Goal: Task Accomplishment & Management: Use online tool/utility

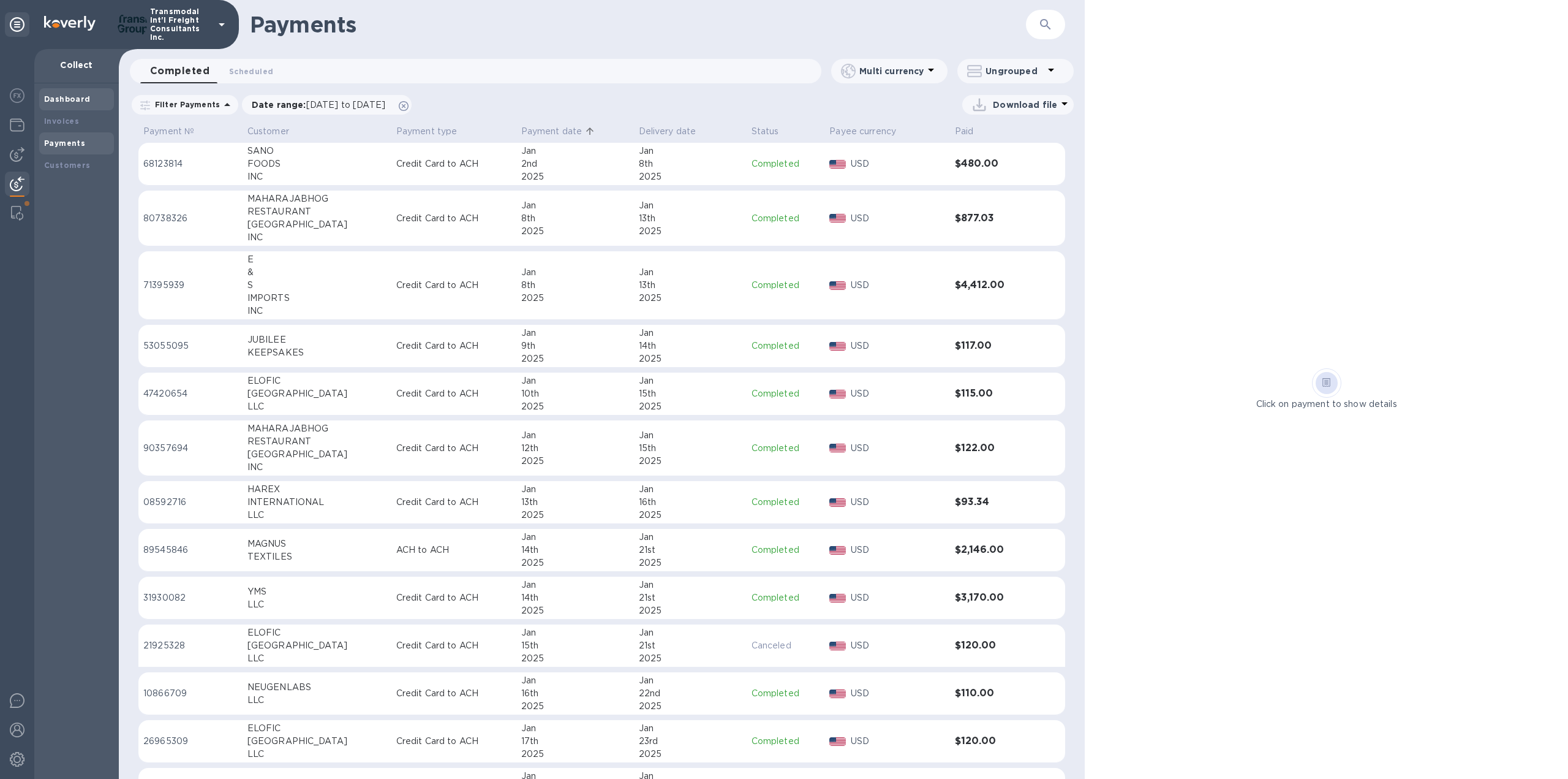
click at [64, 98] on b "Dashboard" at bounding box center [66, 98] width 46 height 9
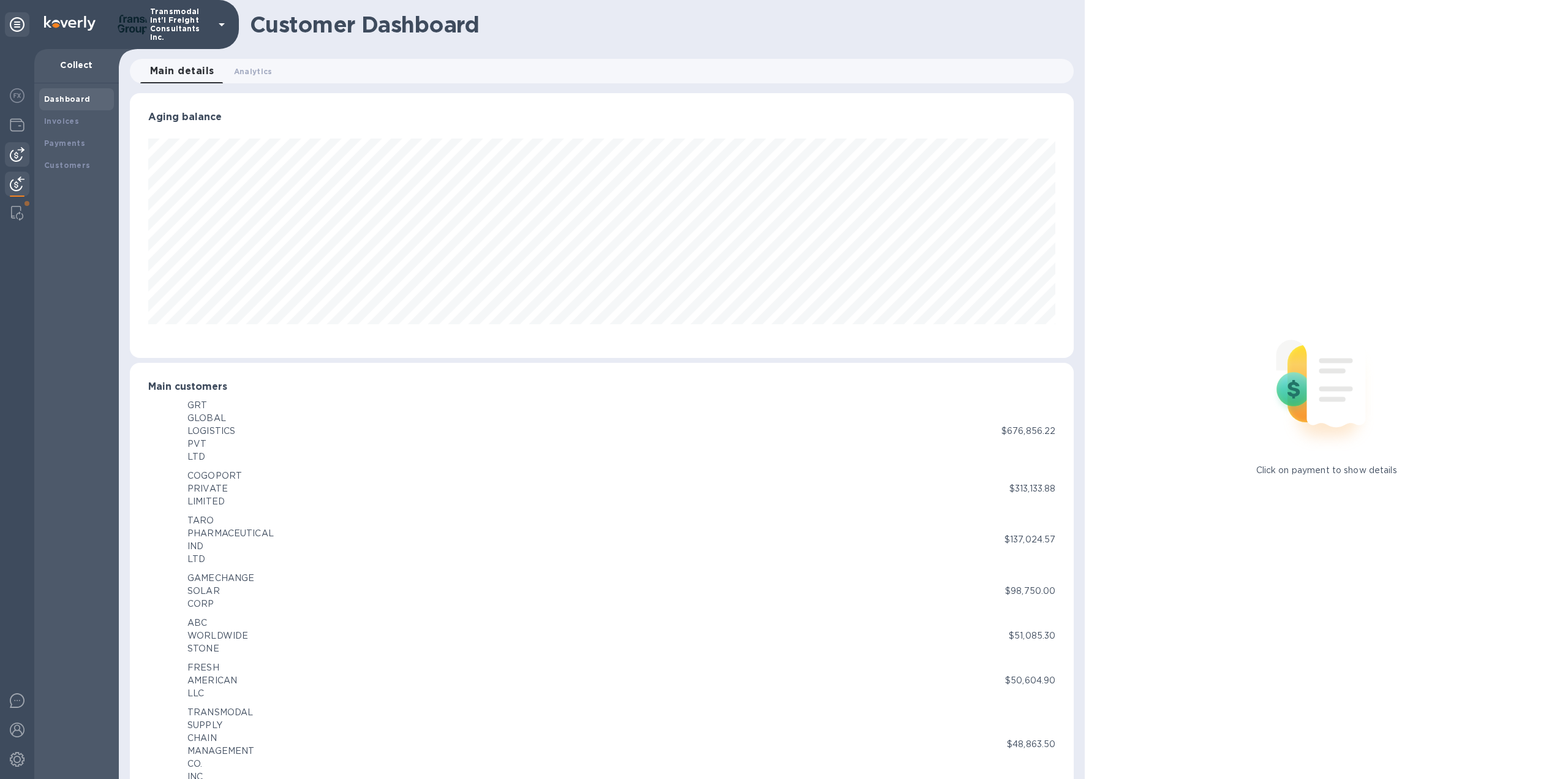
scroll to position [612535, 611495]
click at [17, 151] on img at bounding box center [17, 154] width 14 height 14
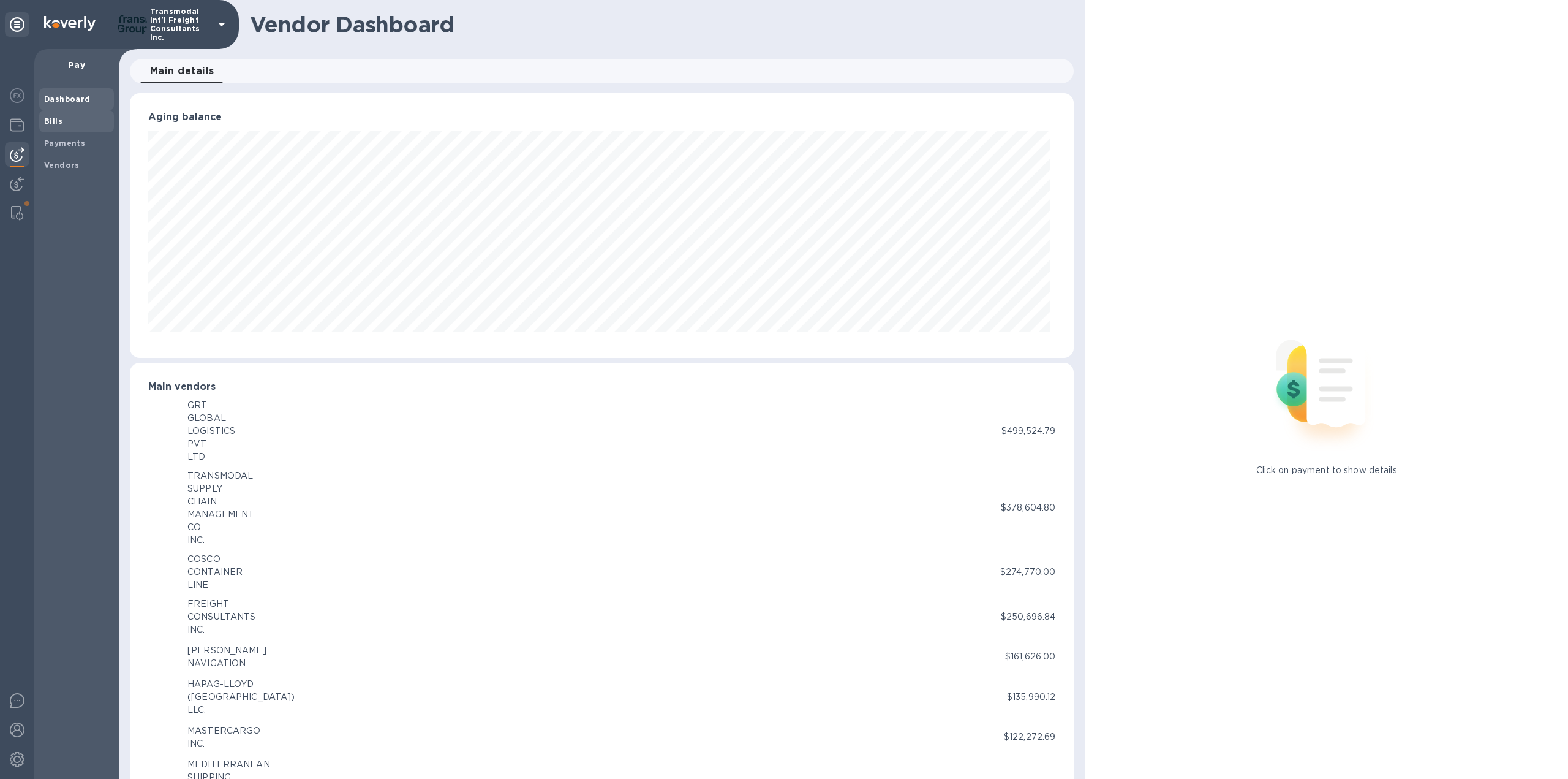
scroll to position [612535, 611495]
click at [68, 123] on span "Bills" at bounding box center [76, 121] width 65 height 13
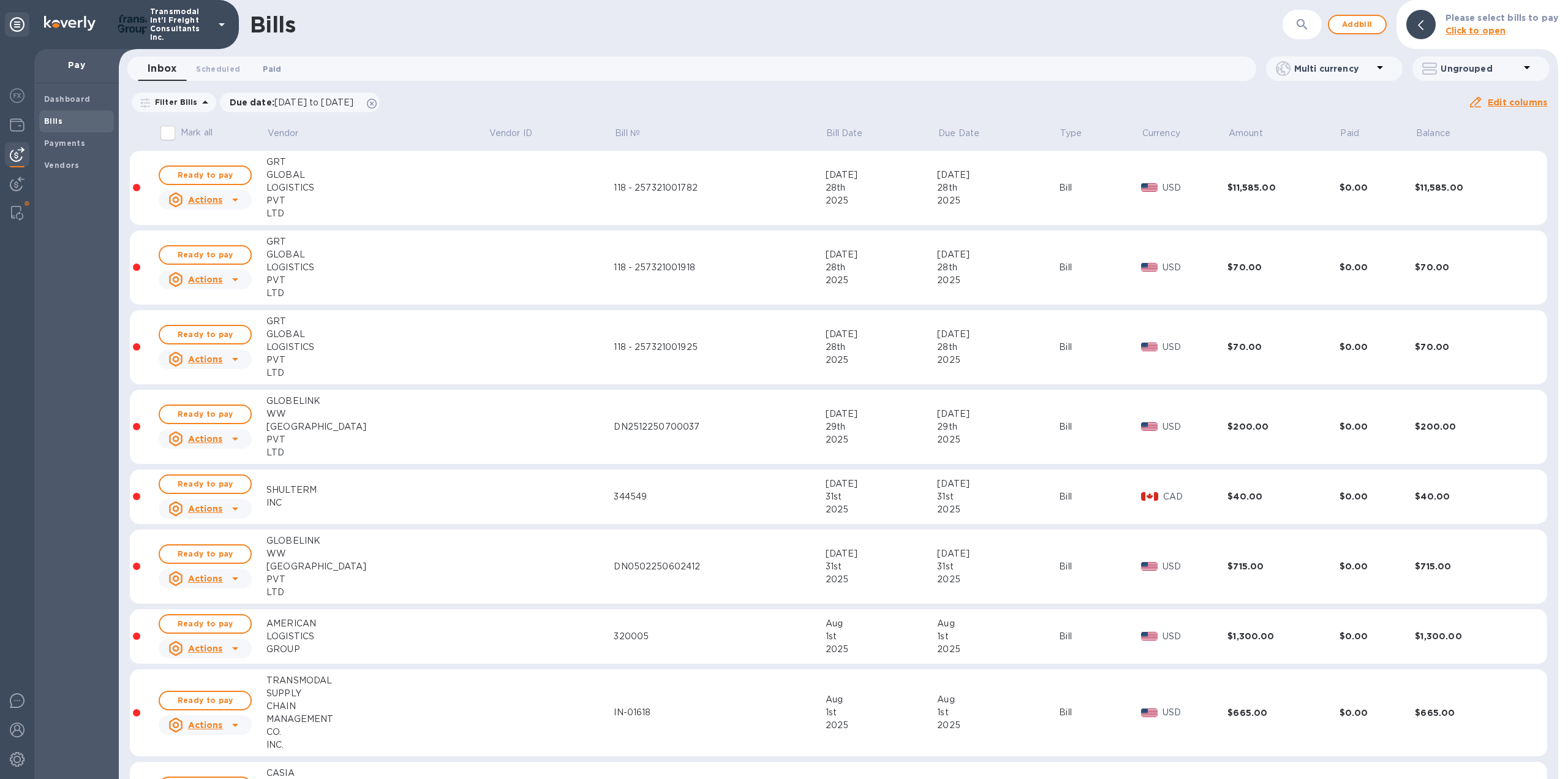
click at [267, 67] on span "Paid 0" at bounding box center [272, 68] width 18 height 13
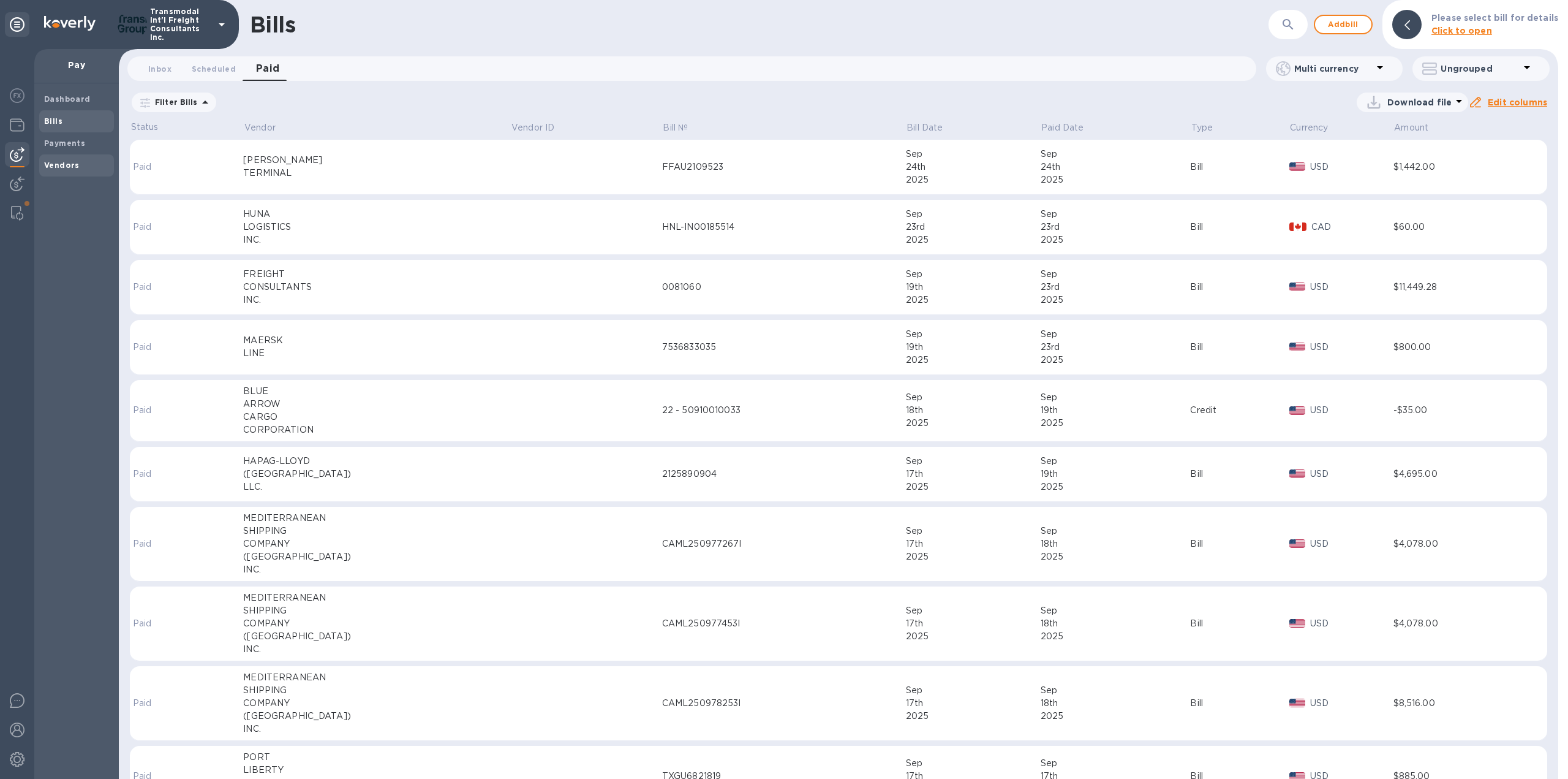
click at [71, 163] on b "Vendors" at bounding box center [61, 165] width 35 height 9
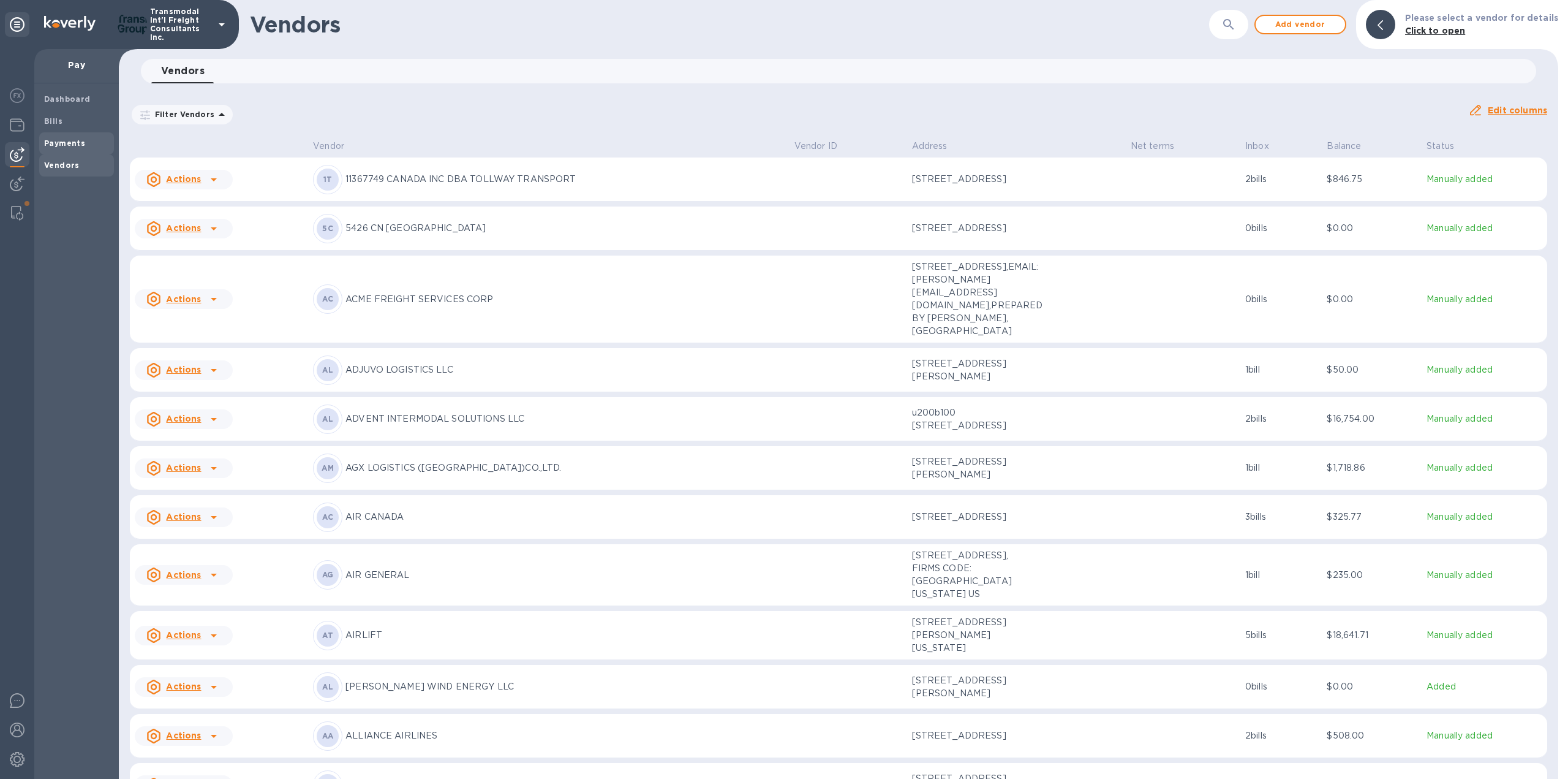
click at [71, 146] on b "Payments" at bounding box center [64, 143] width 41 height 9
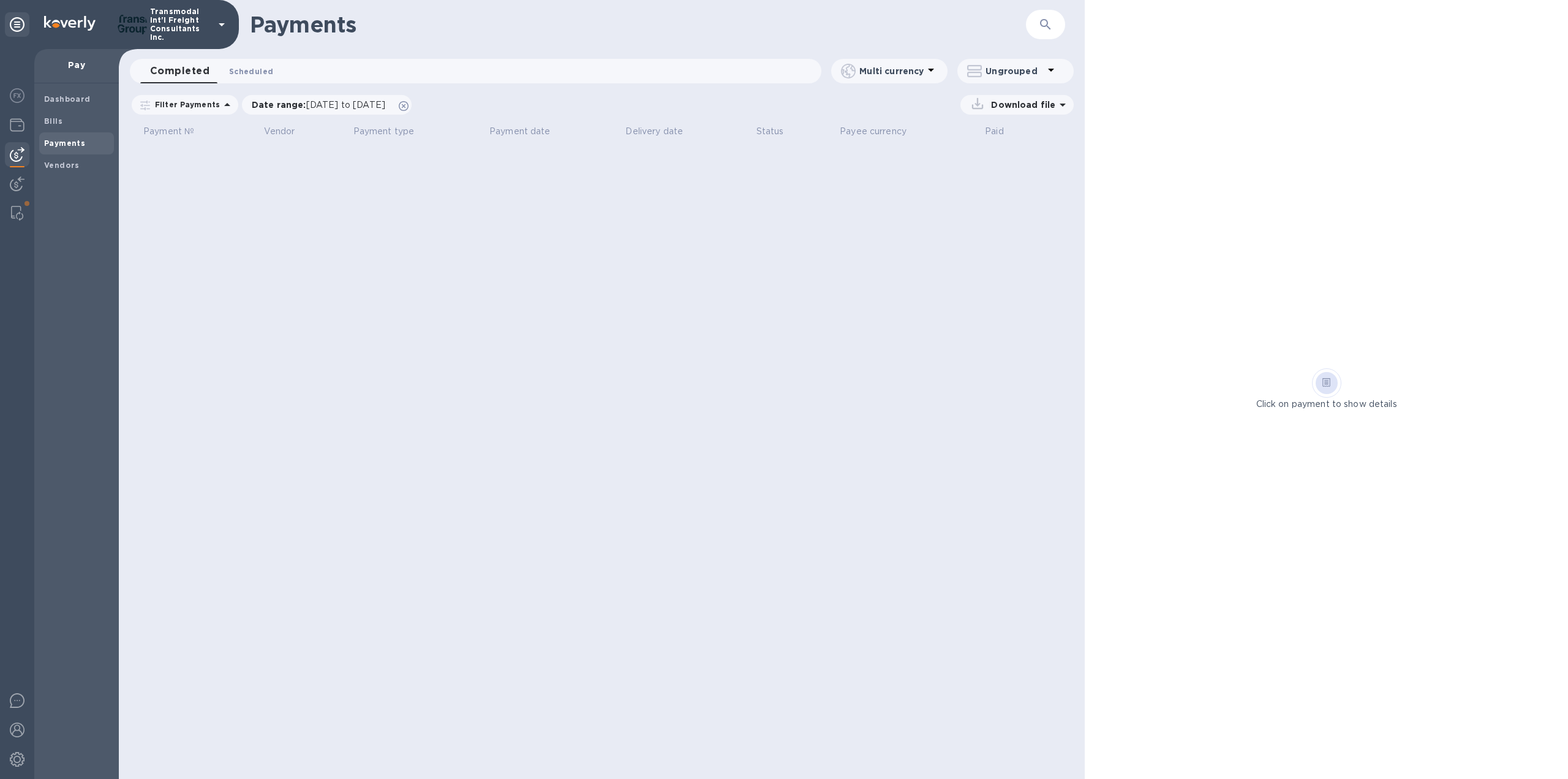
click at [245, 75] on span "Scheduled 0" at bounding box center [251, 71] width 44 height 13
click at [182, 73] on span "Completed 0" at bounding box center [172, 71] width 46 height 13
click at [66, 120] on span "Bills" at bounding box center [76, 121] width 65 height 13
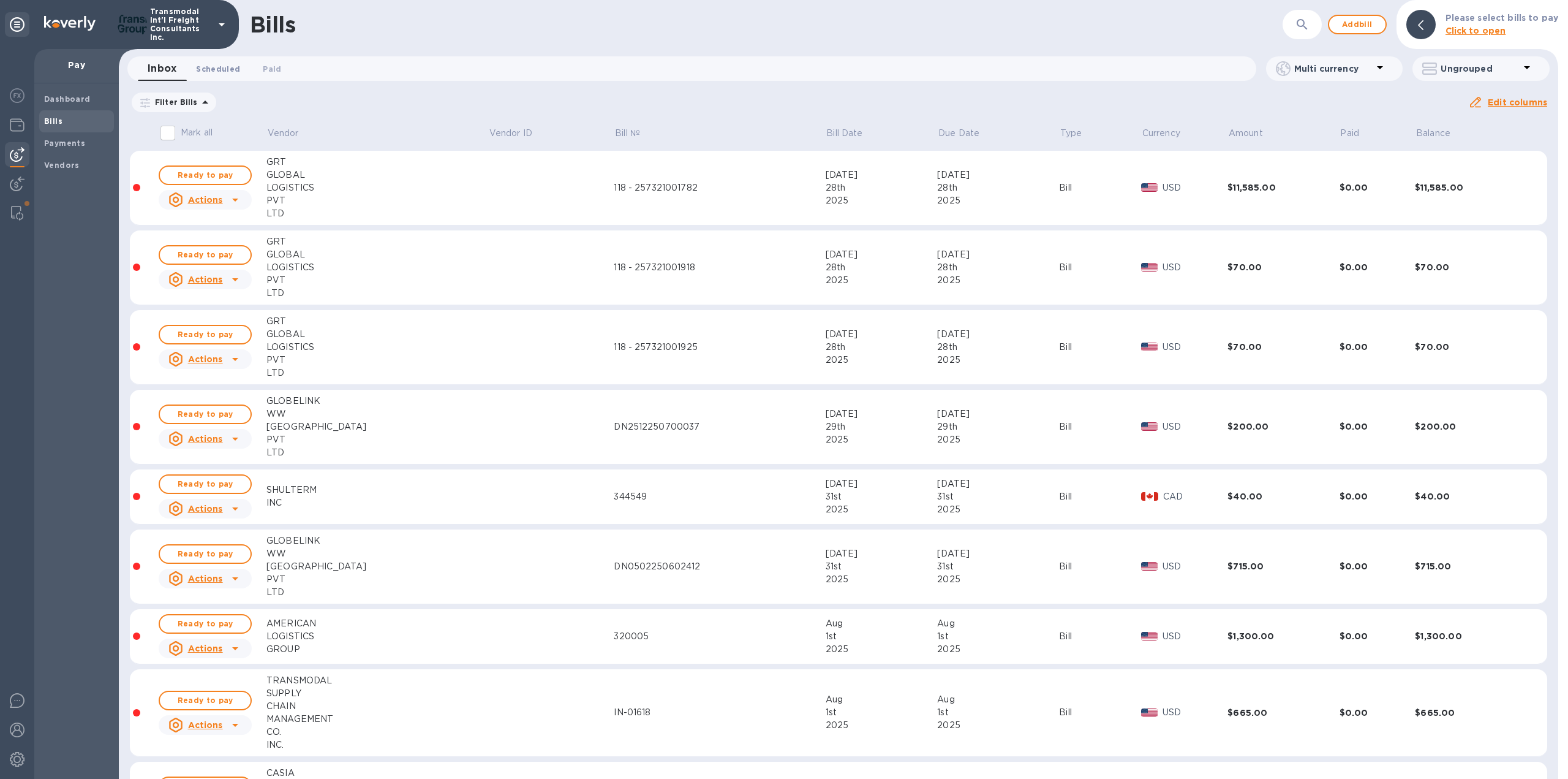
click at [211, 67] on span "Scheduled 0" at bounding box center [218, 68] width 44 height 13
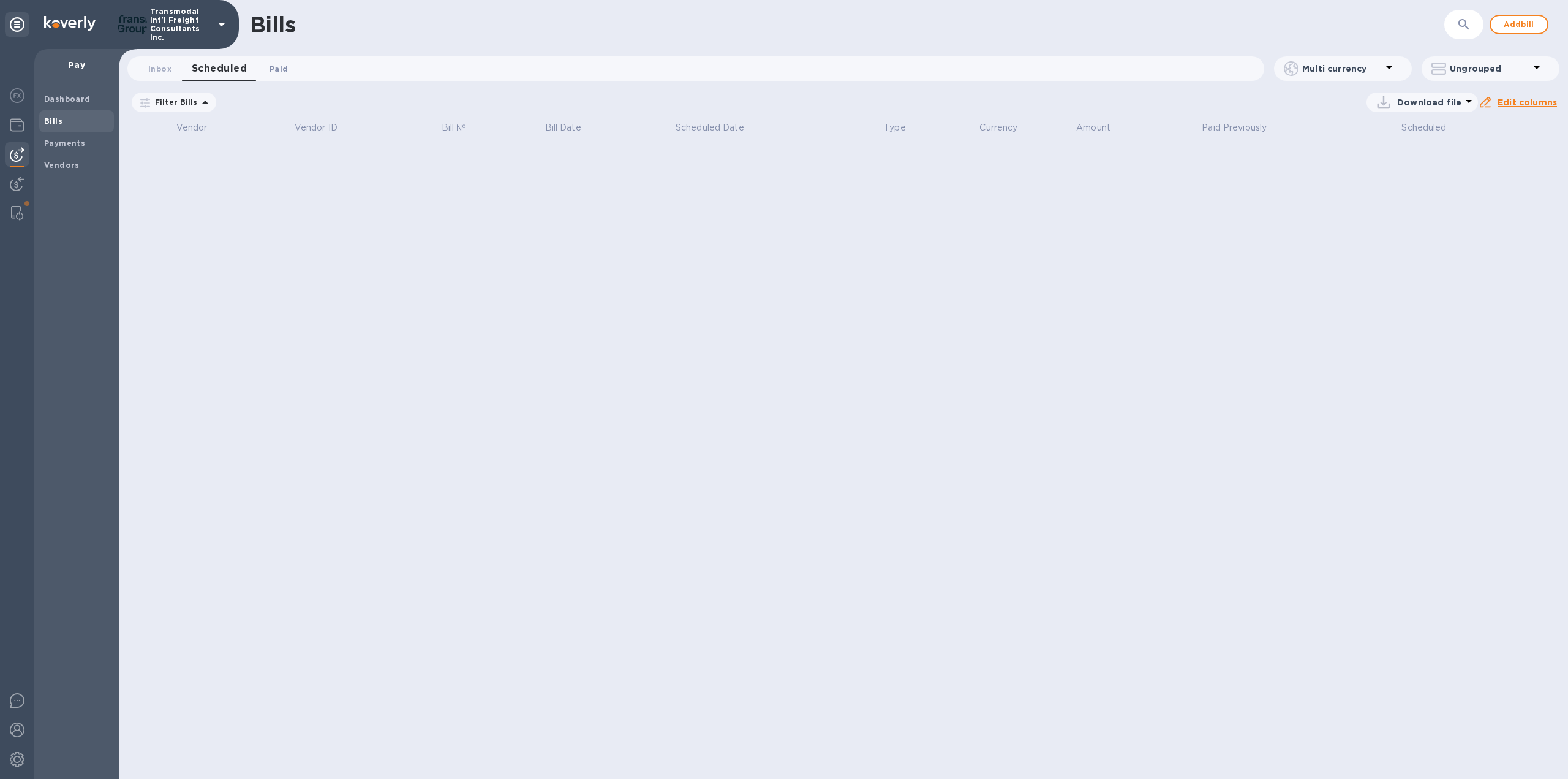
click at [276, 67] on span "Paid 0" at bounding box center [279, 68] width 18 height 13
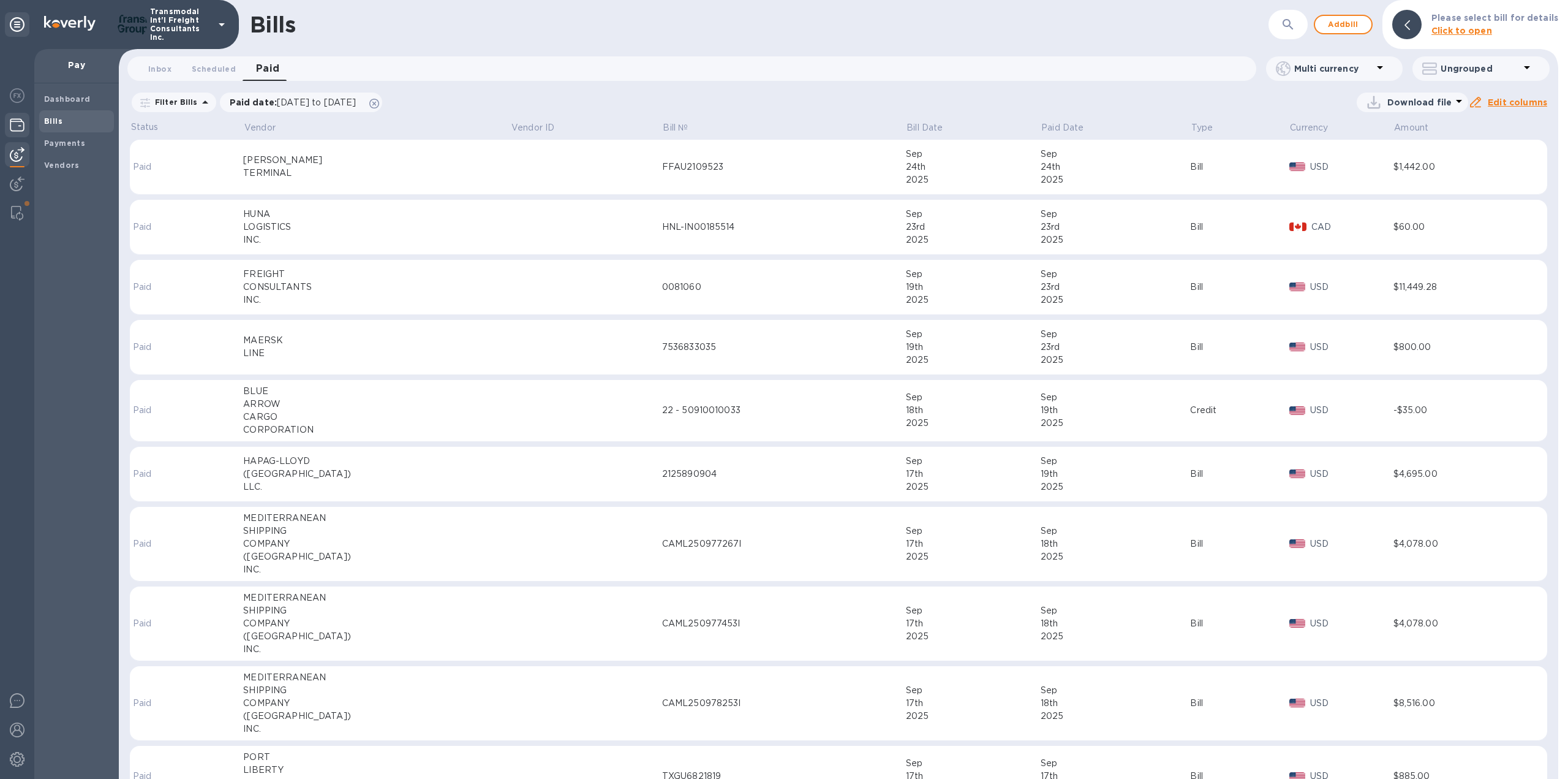
click at [15, 128] on img at bounding box center [17, 125] width 14 height 14
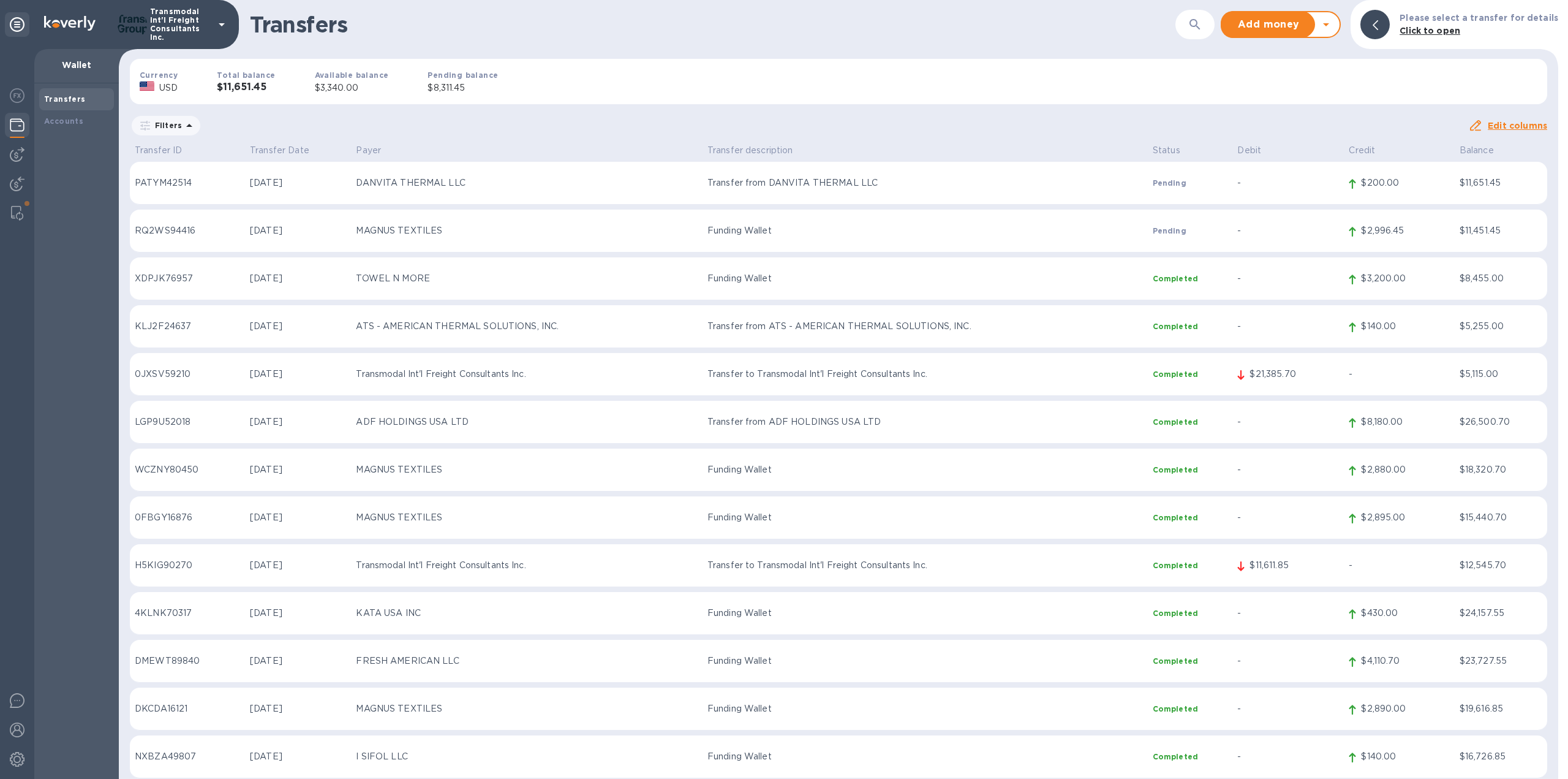
click at [182, 121] on icon at bounding box center [188, 125] width 14 height 14
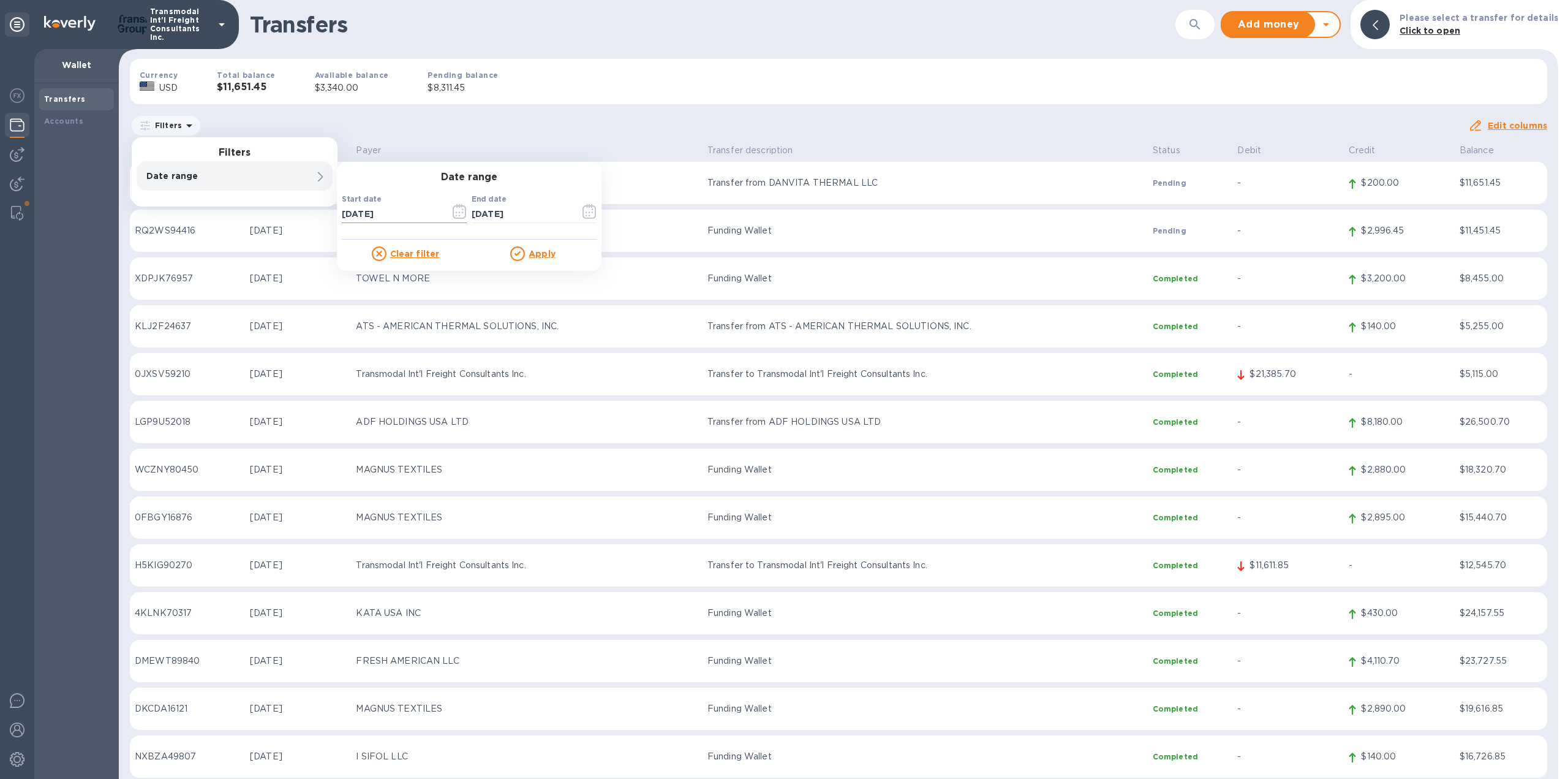
click at [461, 215] on icon "button" at bounding box center [459, 211] width 14 height 14
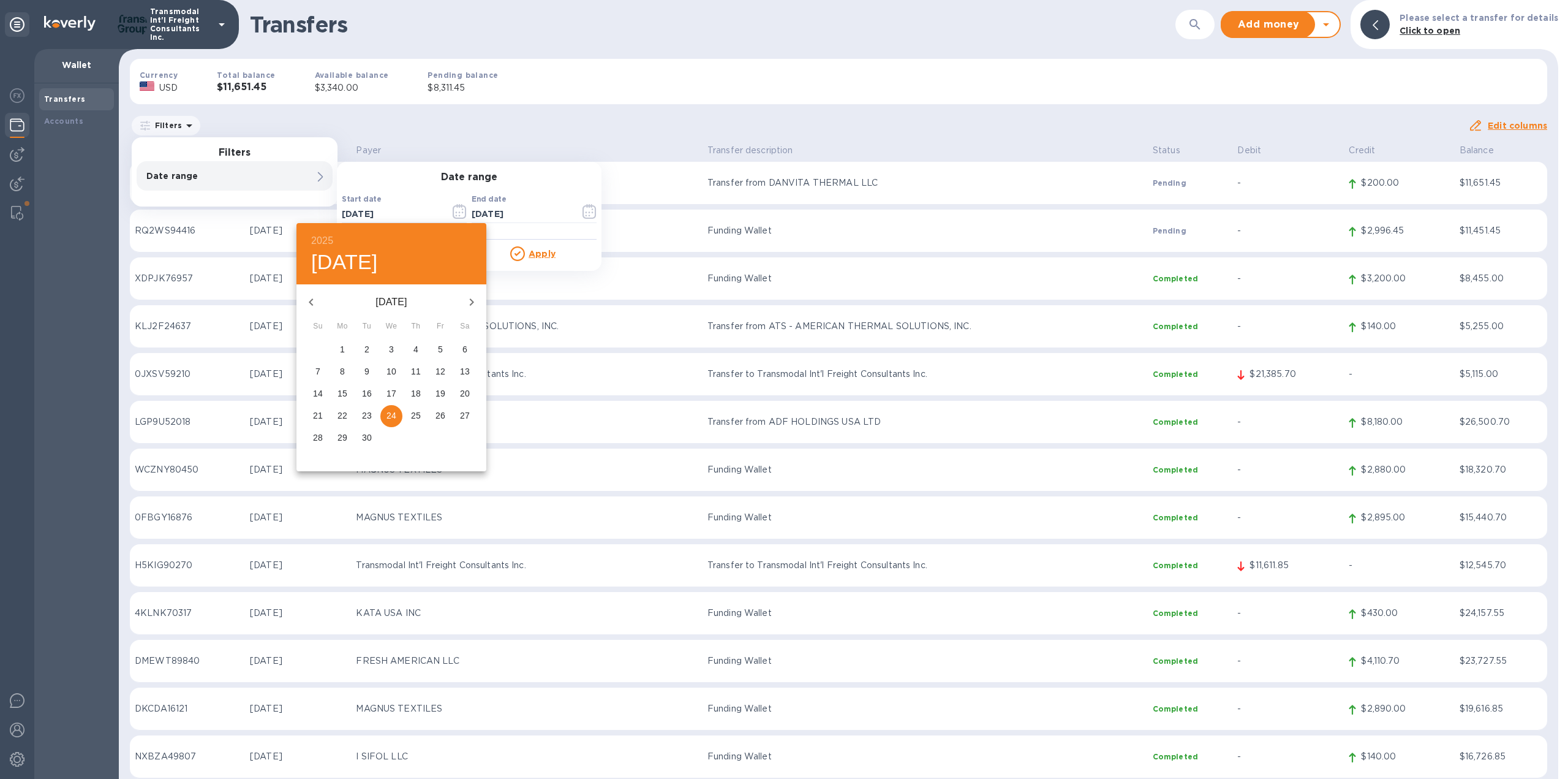
click at [396, 299] on p "[DATE]" at bounding box center [392, 301] width 131 height 14
click at [305, 302] on icon "button" at bounding box center [310, 301] width 14 height 14
click at [305, 301] on icon "button" at bounding box center [310, 301] width 14 height 14
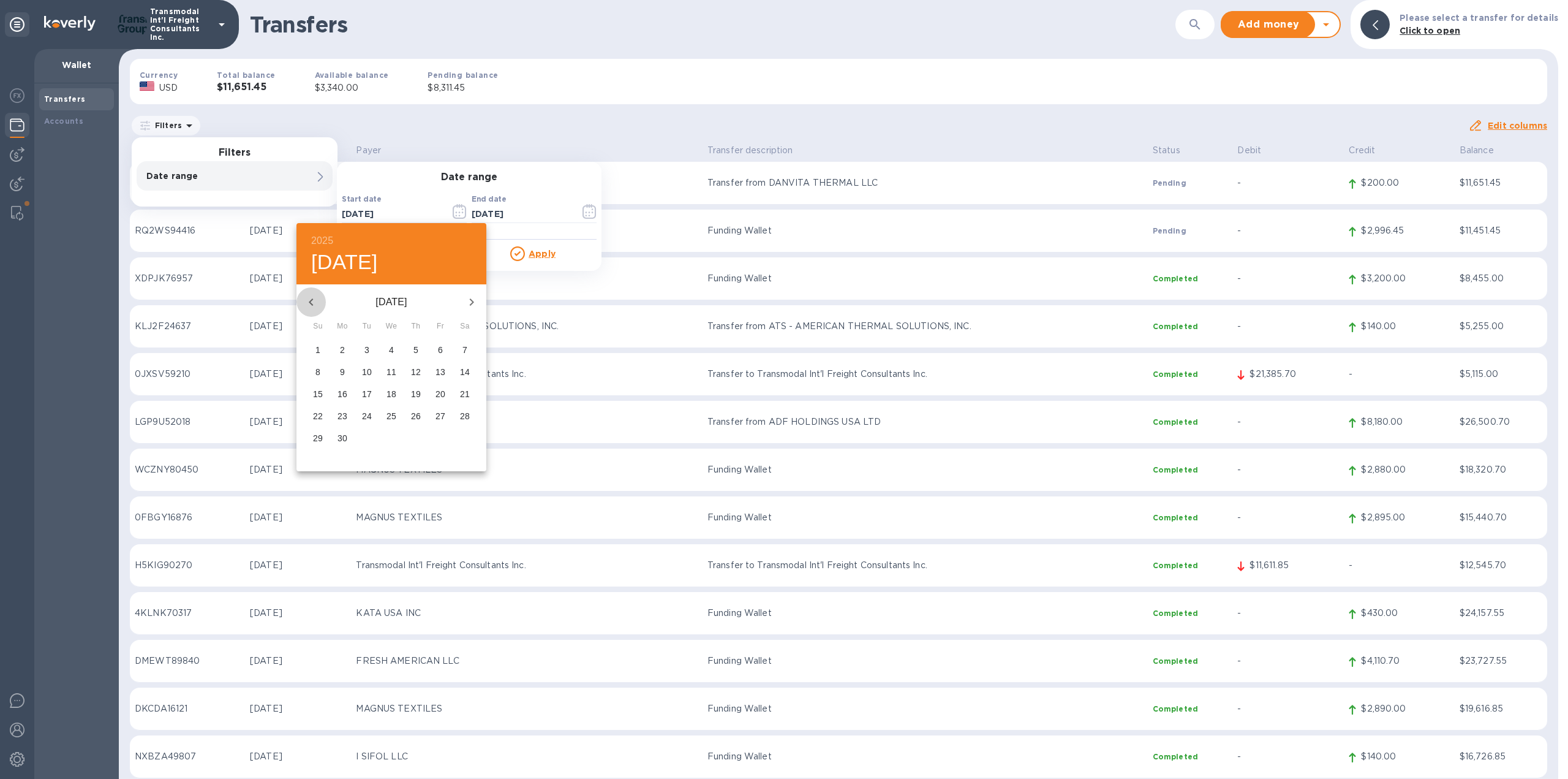
click at [305, 301] on icon "button" at bounding box center [310, 301] width 14 height 14
click at [387, 348] on span "1" at bounding box center [391, 349] width 22 height 13
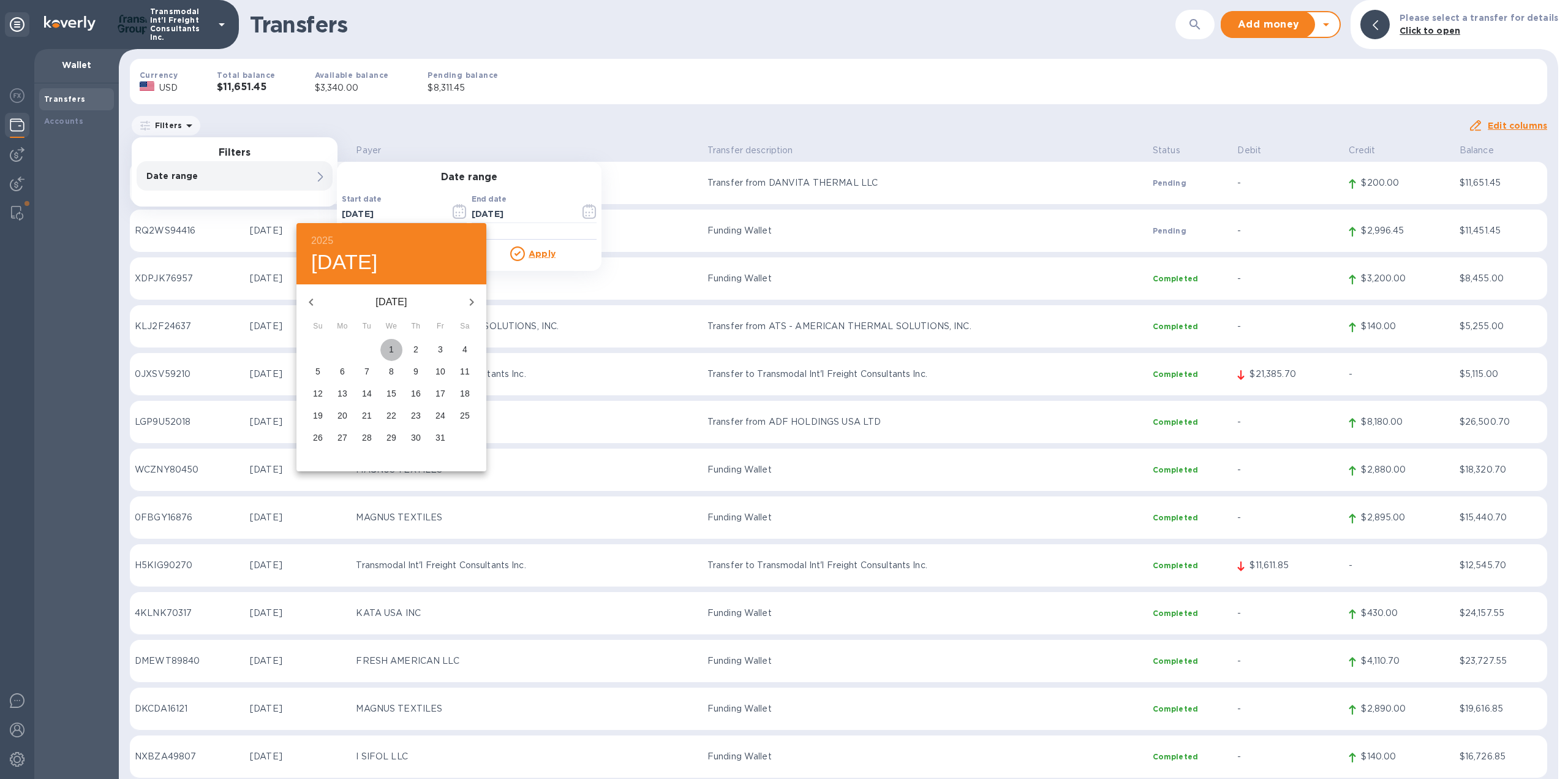
type input "[DATE]"
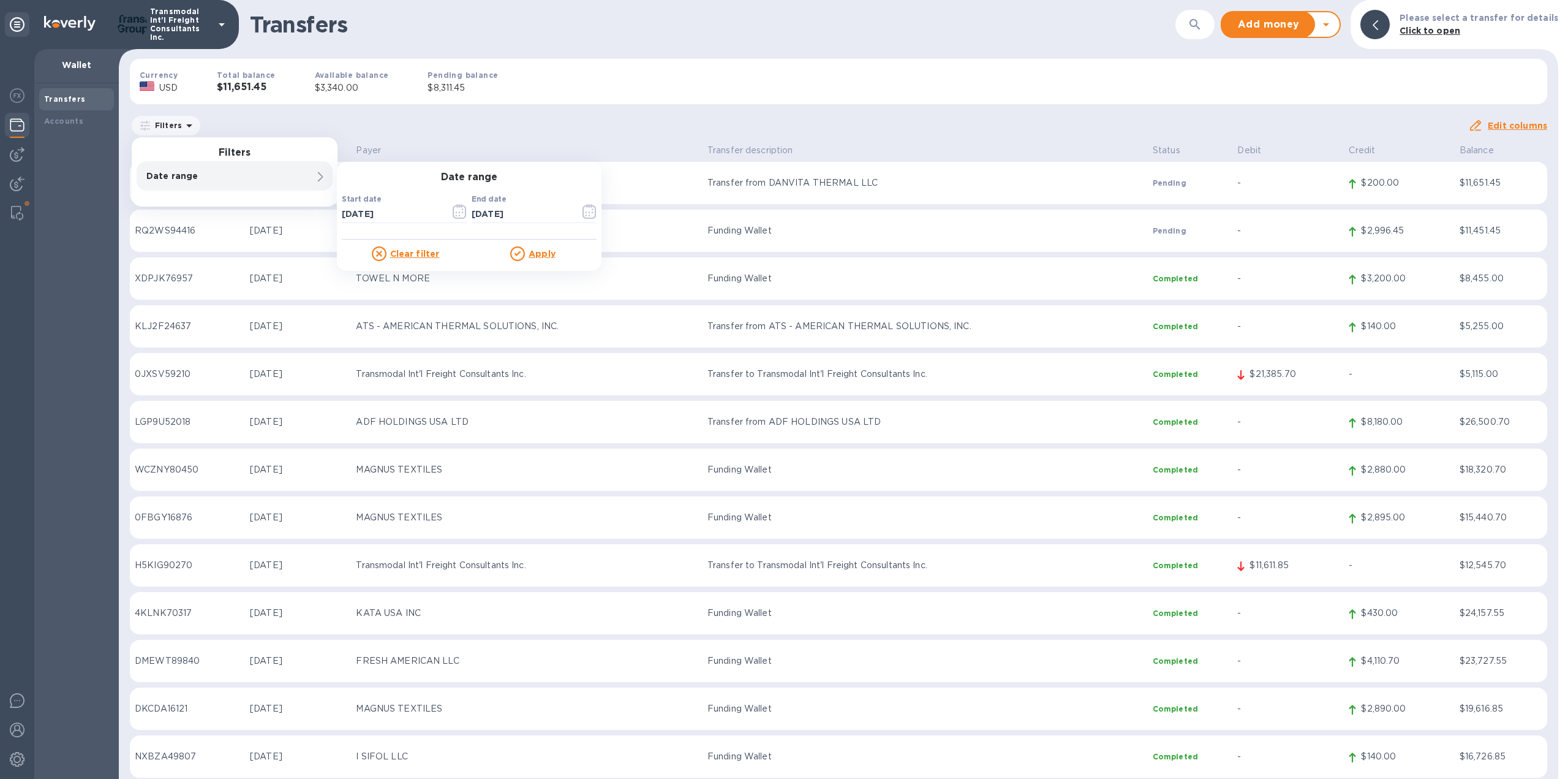
click at [537, 252] on u "Apply" at bounding box center [542, 254] width 27 height 10
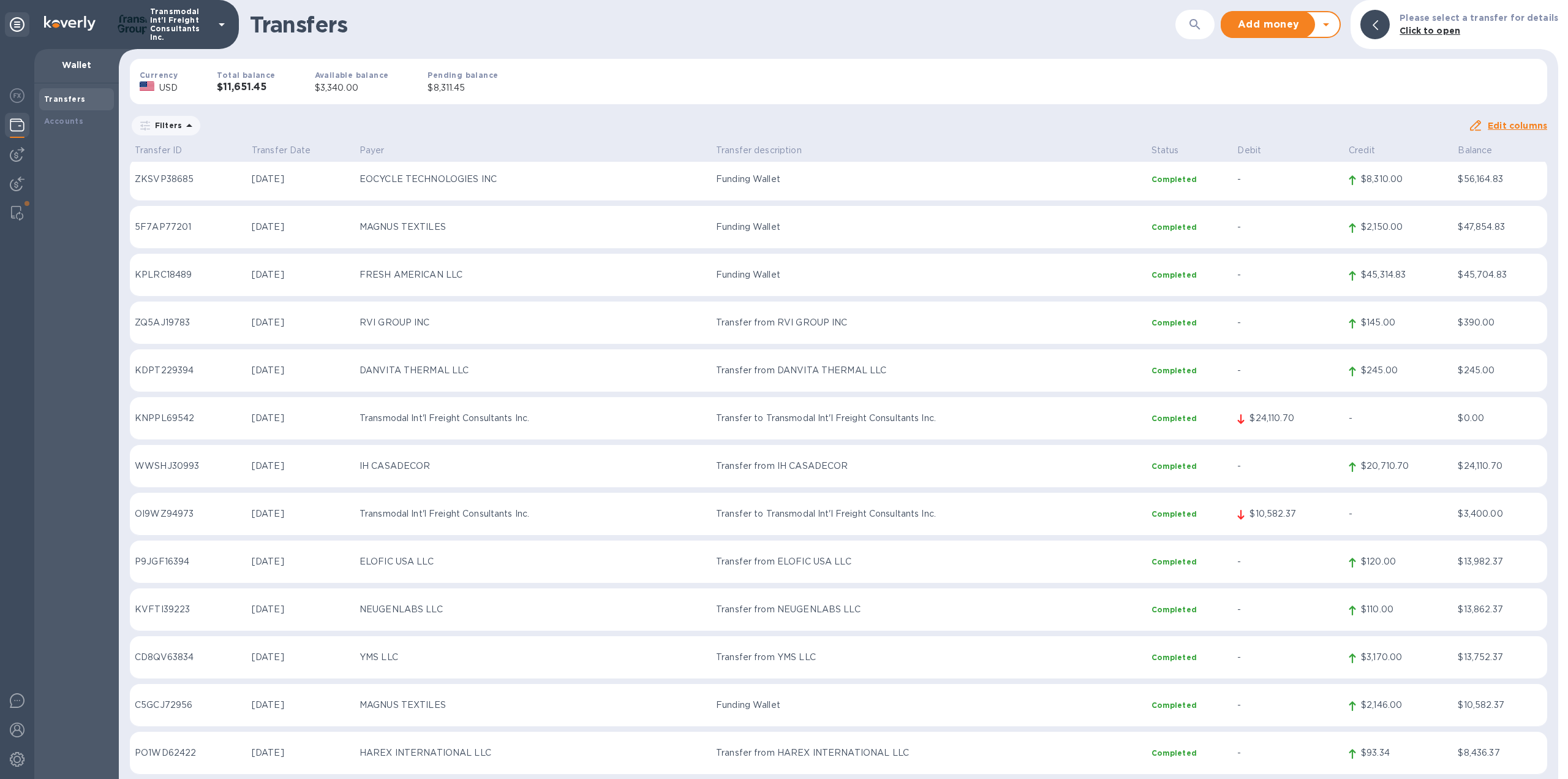
scroll to position [4666, 0]
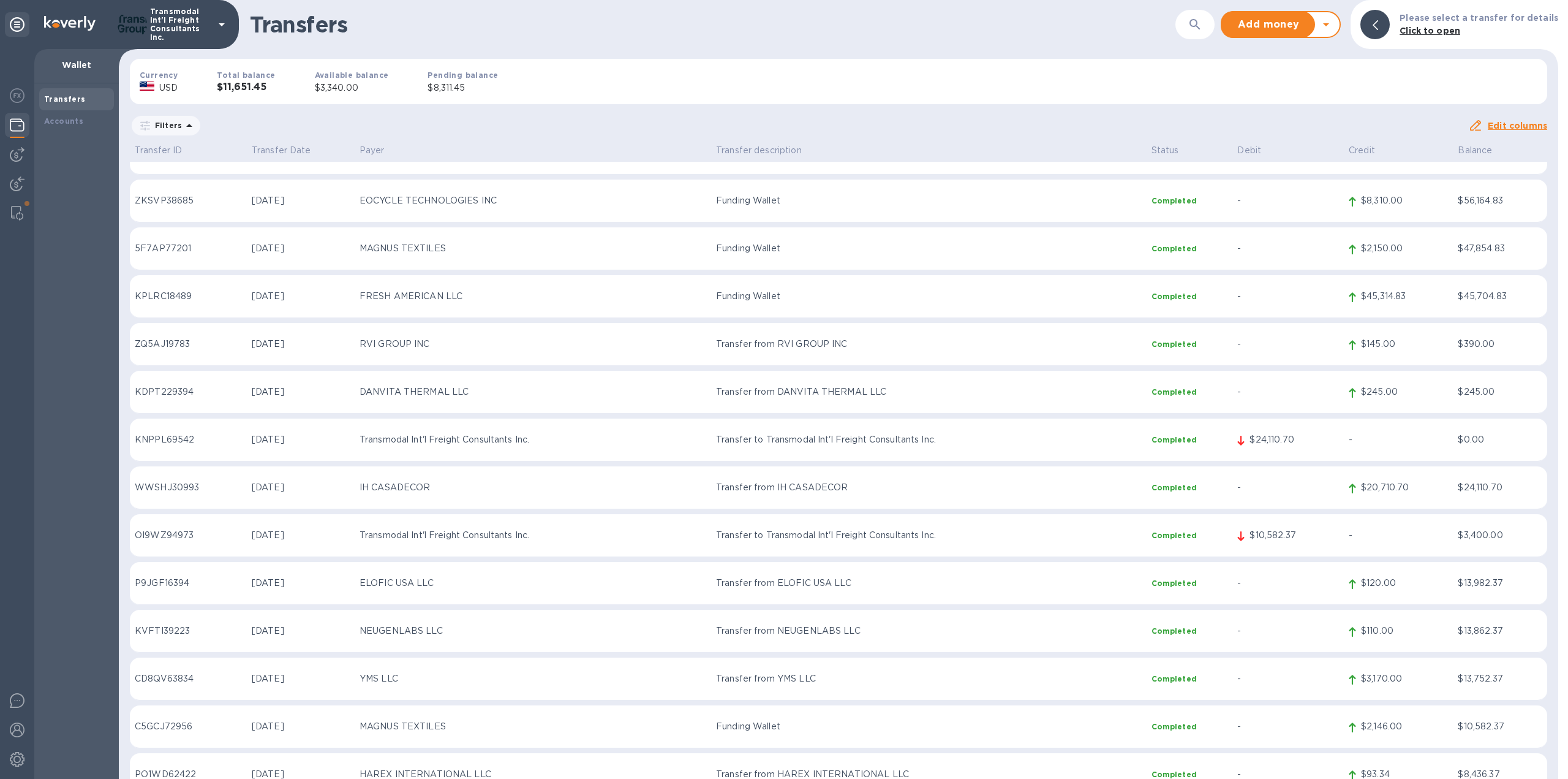
click at [910, 41] on div "Transfers ​ Add money Withdraw money Please select a transfer for details Click…" at bounding box center [838, 24] width 1439 height 49
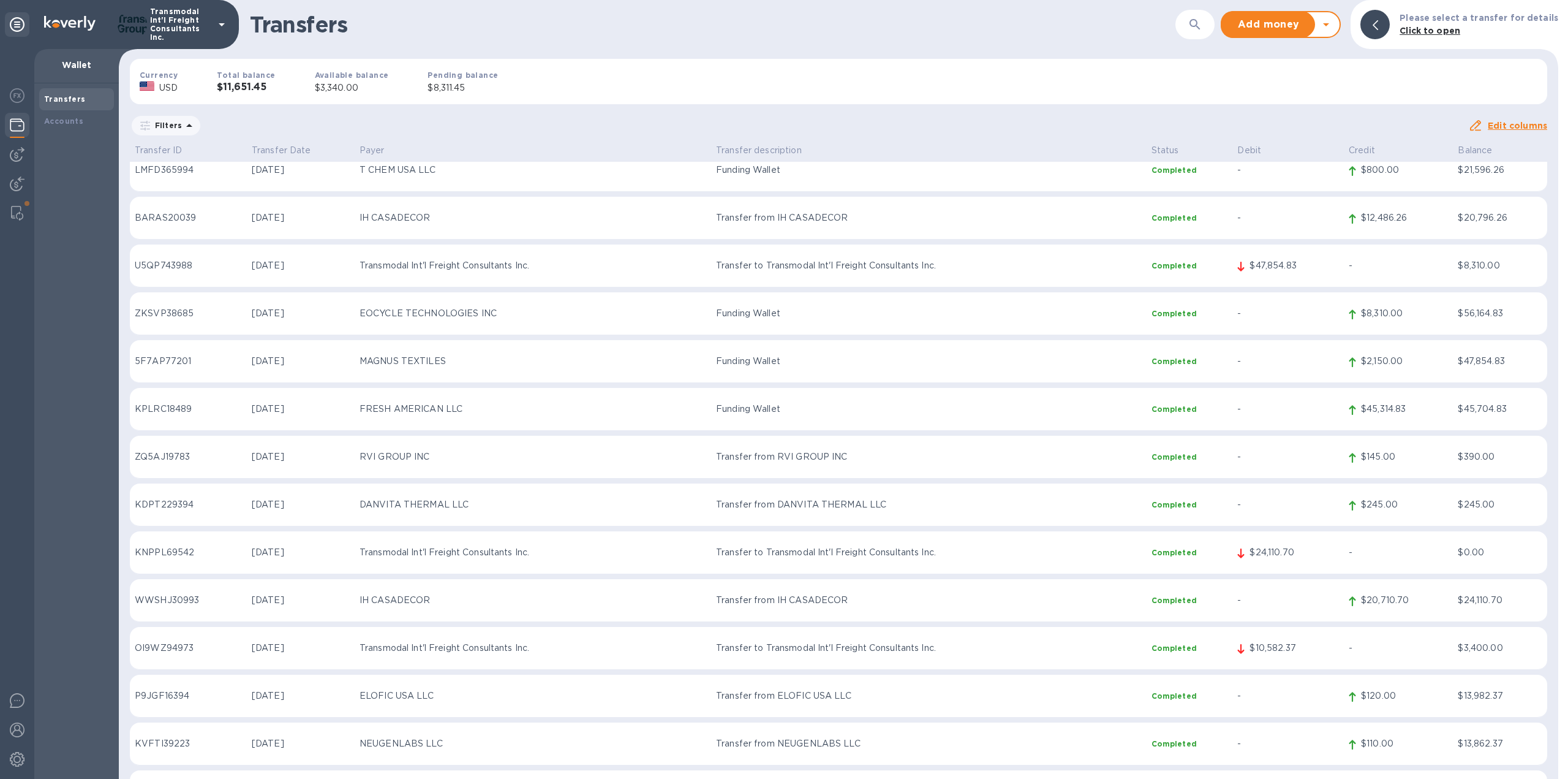
scroll to position [4544, 0]
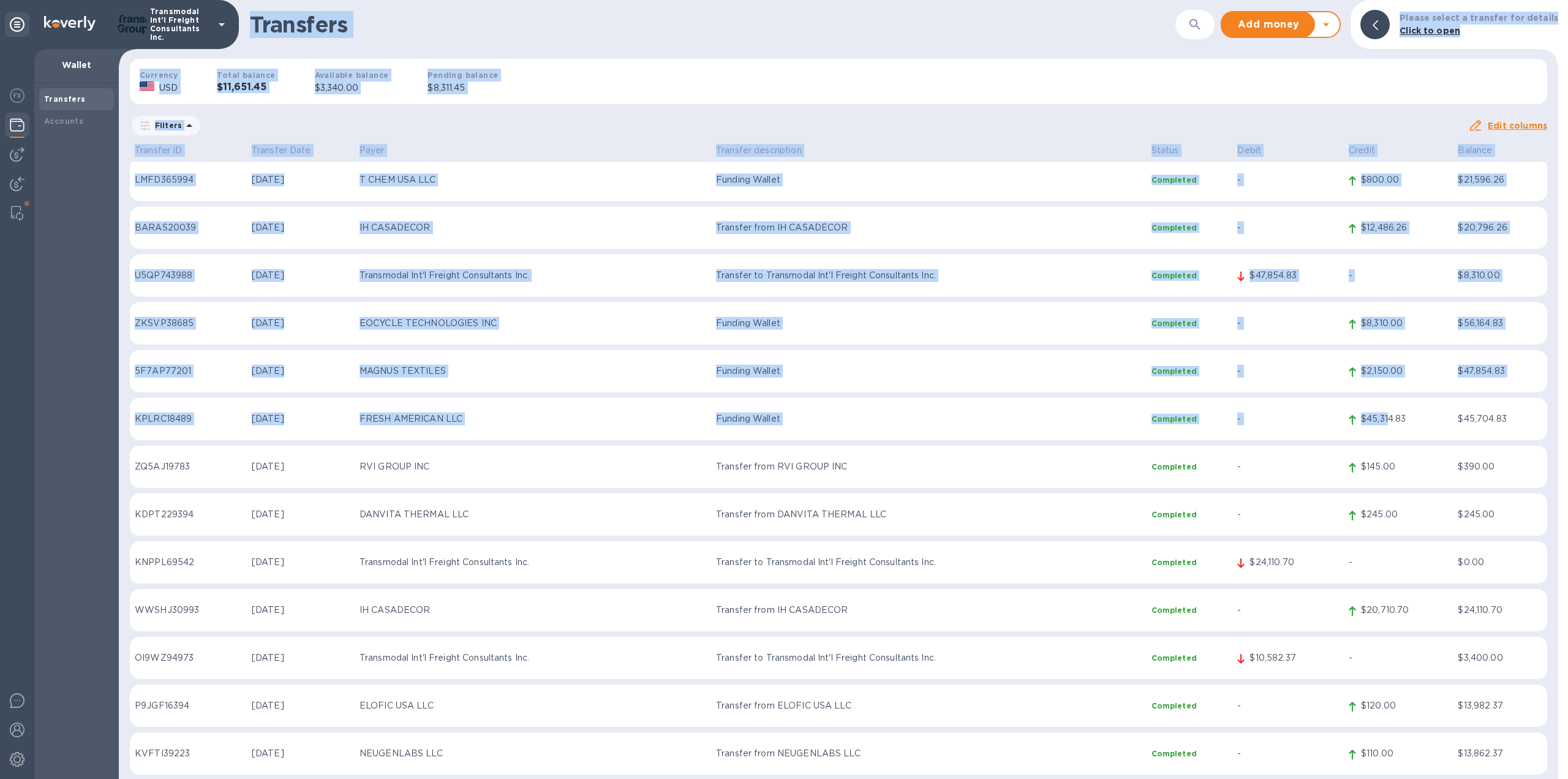
drag, startPoint x: 1384, startPoint y: 421, endPoint x: -66, endPoint y: 517, distance: 1453.2
click at [0, 517] on html "Transmodal Int'l Freight Consultants Inc. Wallet Transfers Accounts Transfers ​…" at bounding box center [784, 390] width 1568 height 779
click at [1275, 87] on div "Currency USD Total balance $11,651.45 Available balance $3,340.00 Pending balan…" at bounding box center [838, 81] width 1437 height 65
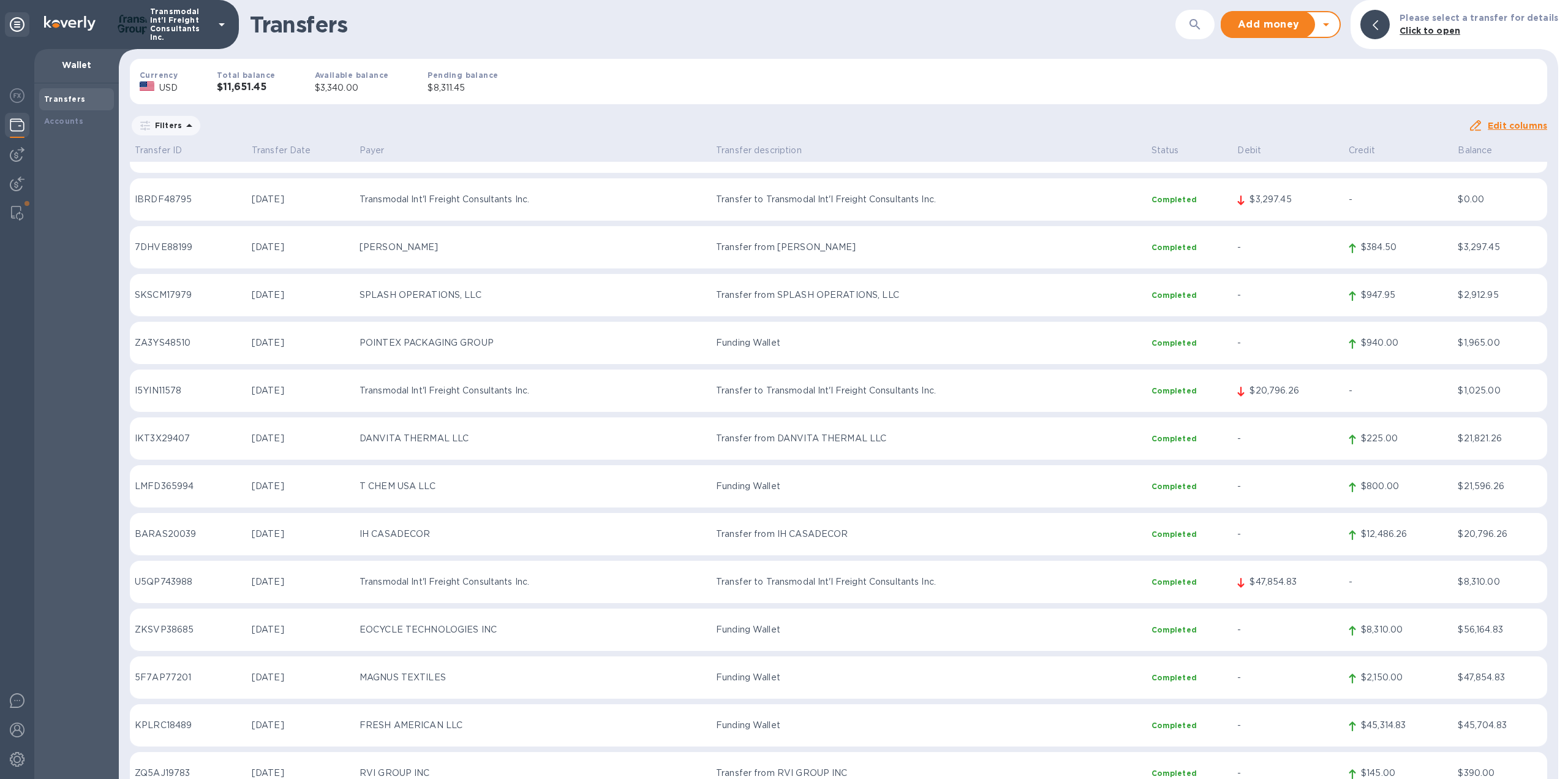
scroll to position [4176, 0]
